Goal: Information Seeking & Learning: Learn about a topic

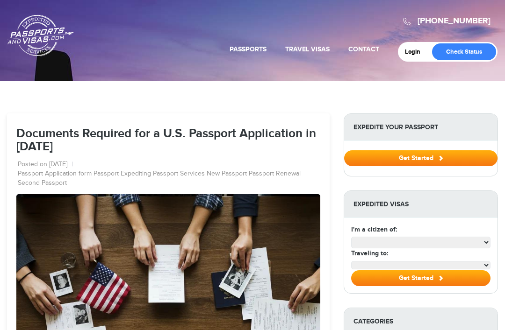
select select "**********"
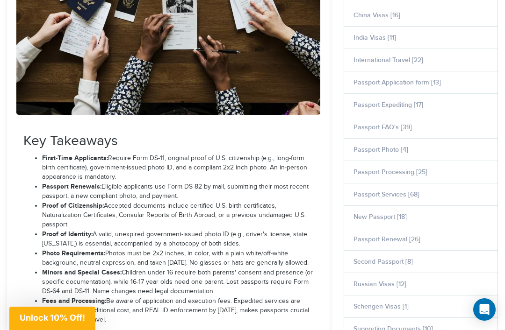
click at [366, 172] on link "Passport Processing [25]" at bounding box center [390, 172] width 74 height 8
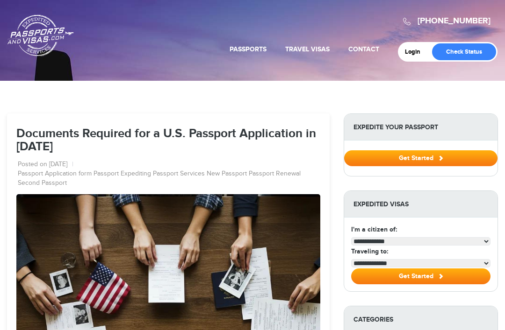
select select "**********"
